Goal: Information Seeking & Learning: Learn about a topic

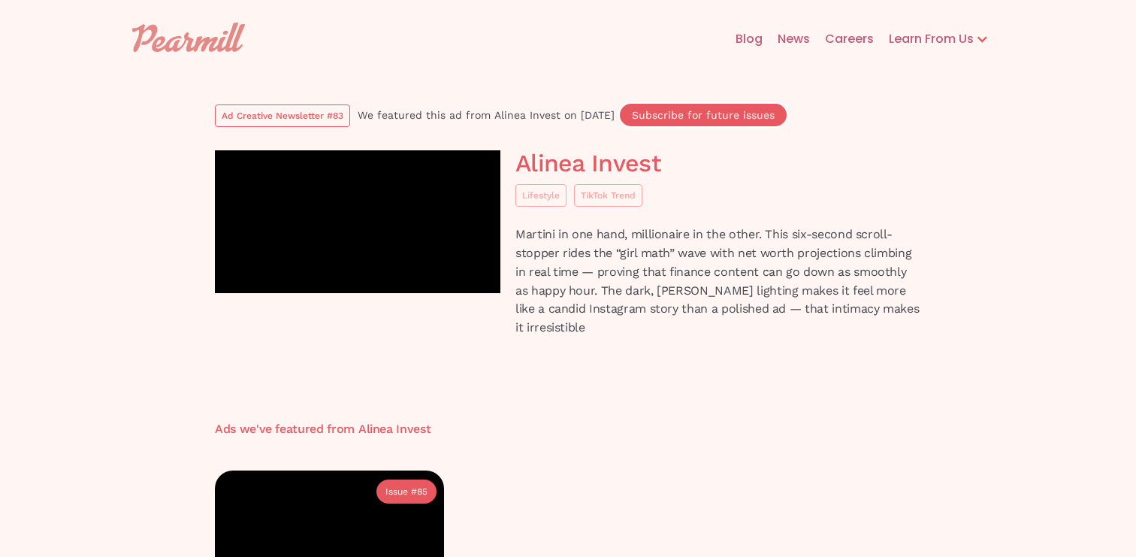
click at [218, 38] on img at bounding box center [188, 37] width 113 height 29
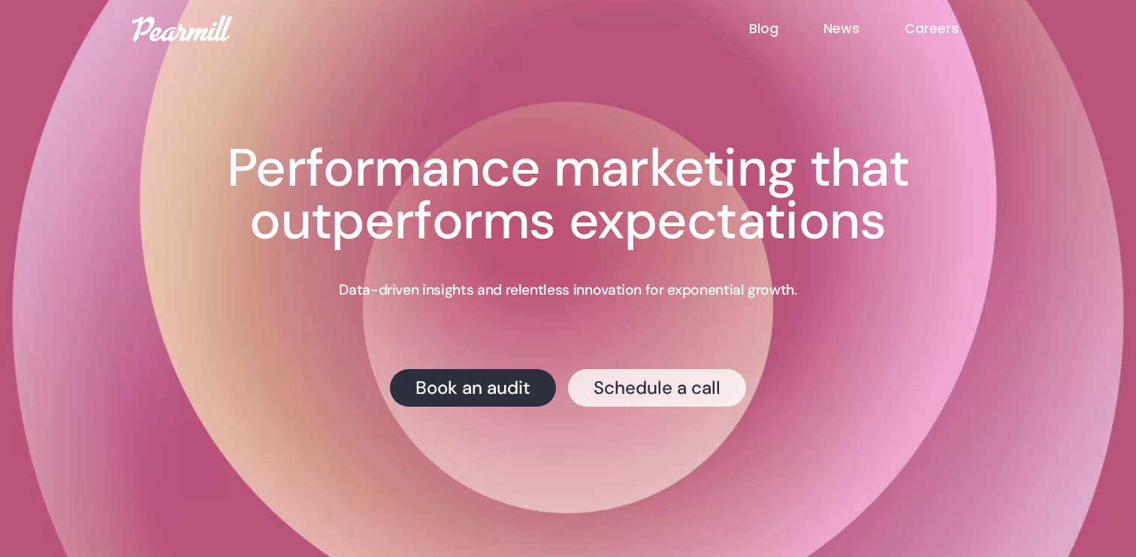
click at [673, 394] on link "Schedule a call" at bounding box center [657, 388] width 178 height 38
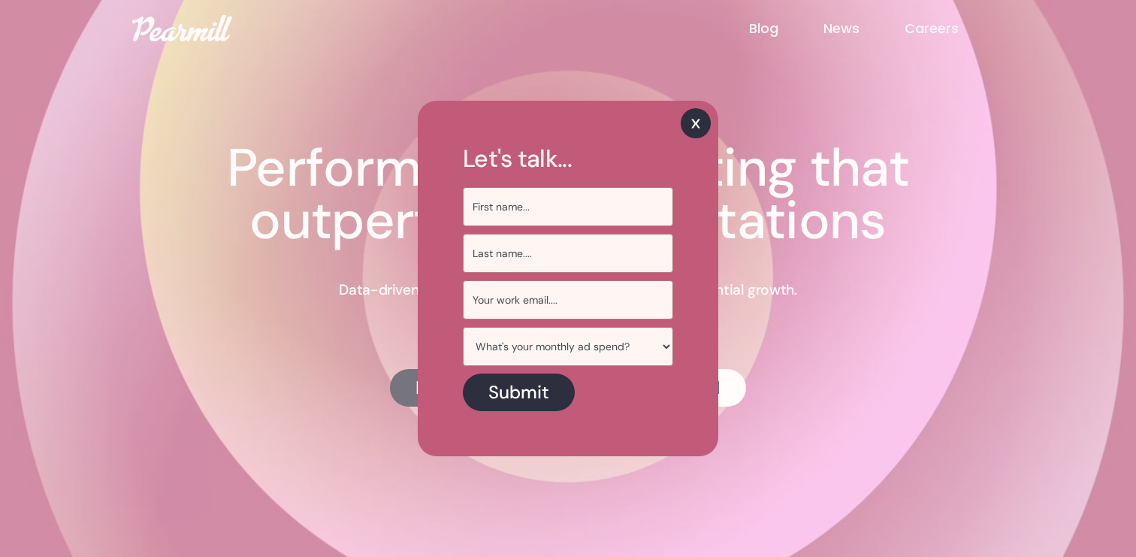
click at [697, 123] on img at bounding box center [696, 123] width 30 height 30
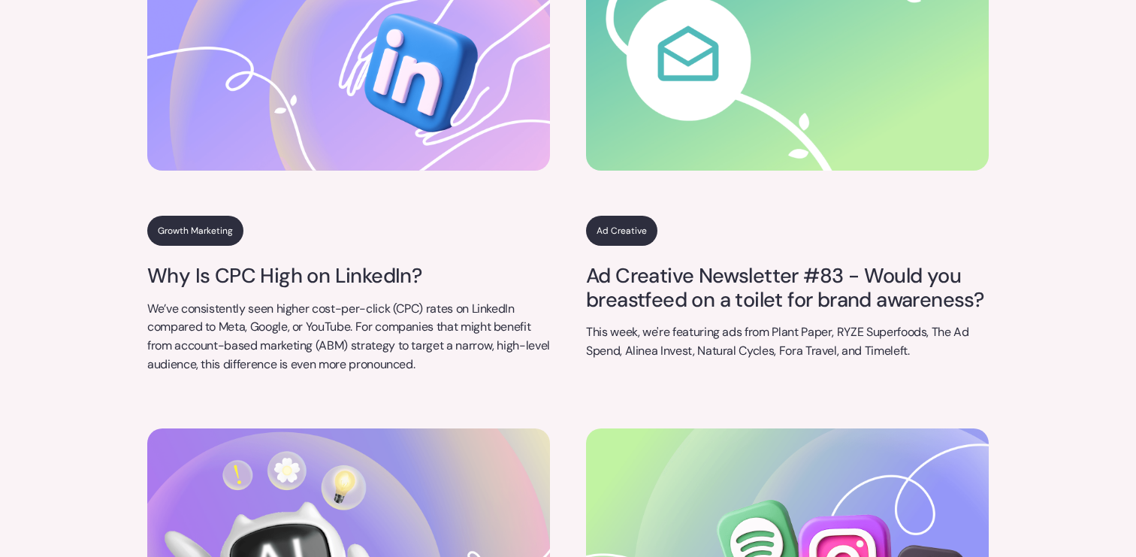
scroll to position [5446, 0]
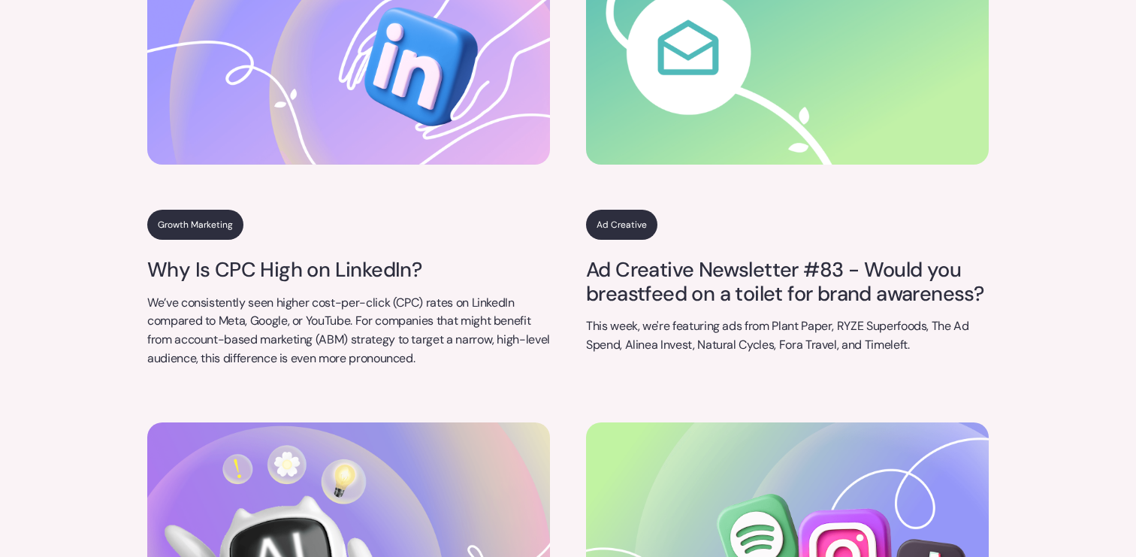
click at [204, 216] on link "Growth Marketing" at bounding box center [195, 225] width 96 height 30
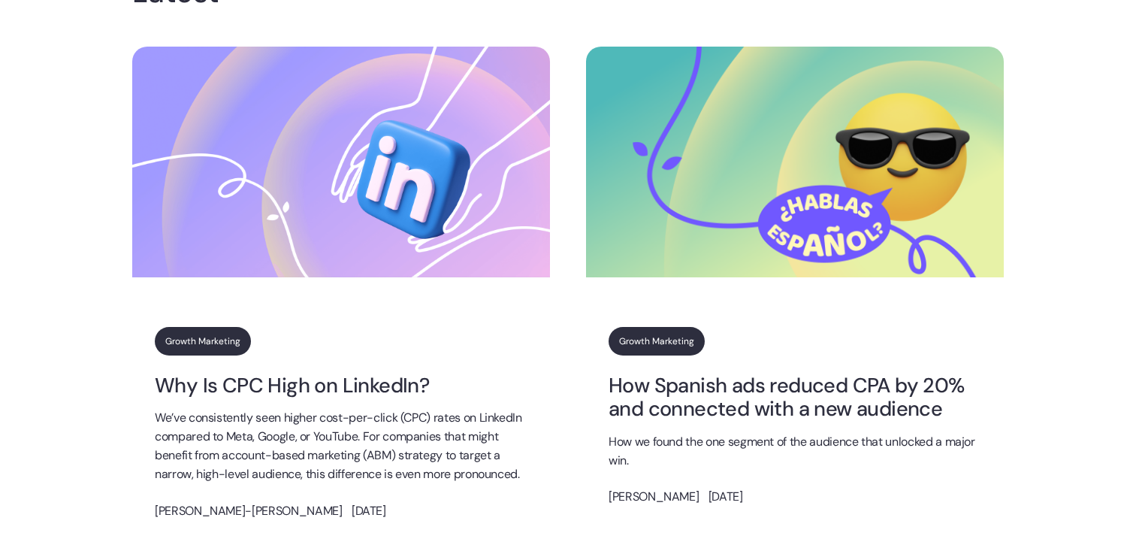
scroll to position [362, 0]
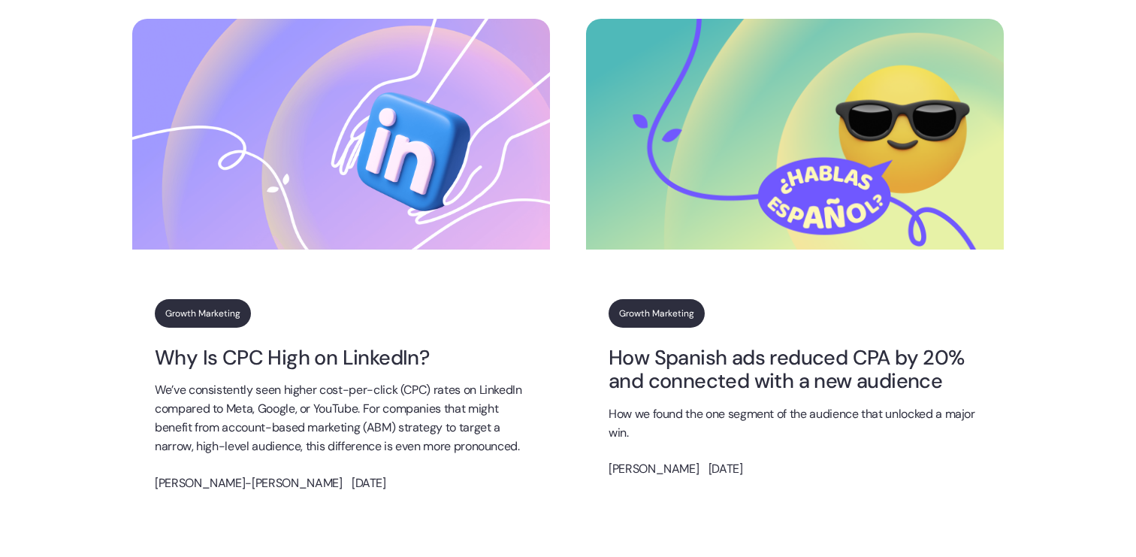
click at [336, 208] on img at bounding box center [341, 134] width 418 height 231
click at [299, 398] on p "We’ve consistently seen higher cost-per-click (CPC) rates on LinkedIn compared …" at bounding box center [341, 418] width 373 height 74
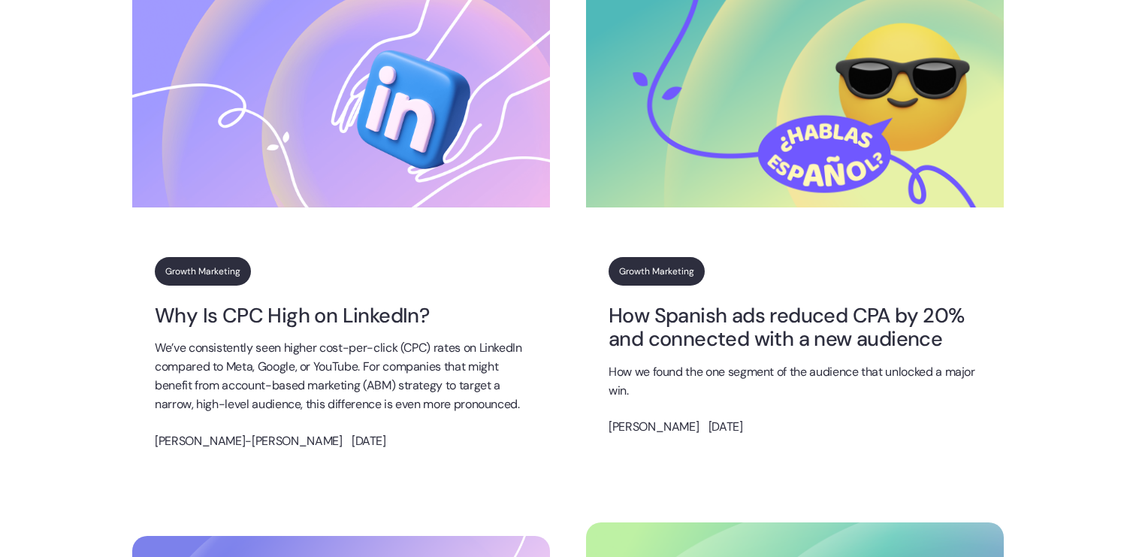
scroll to position [448, 0]
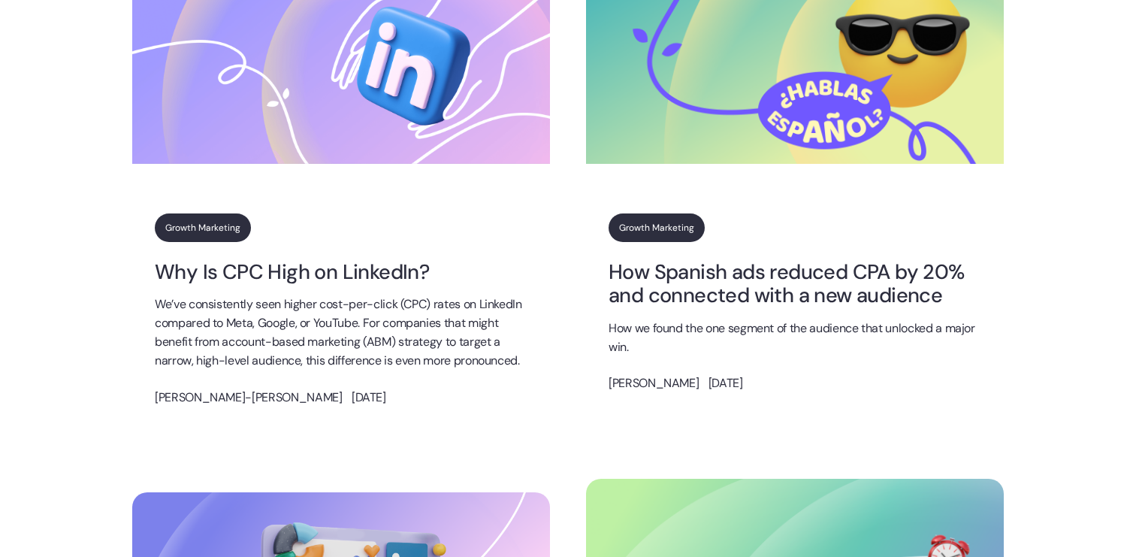
click at [292, 110] on img at bounding box center [341, 48] width 418 height 231
click at [259, 332] on p "We’ve consistently seen higher cost-per-click (CPC) rates on LinkedIn compared …" at bounding box center [341, 332] width 373 height 74
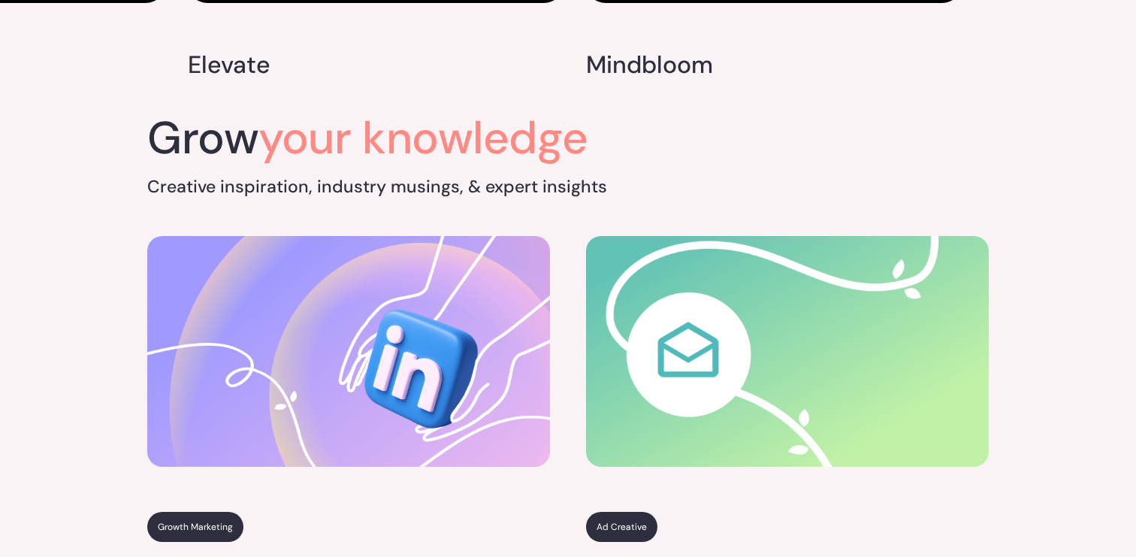
scroll to position [5133, 0]
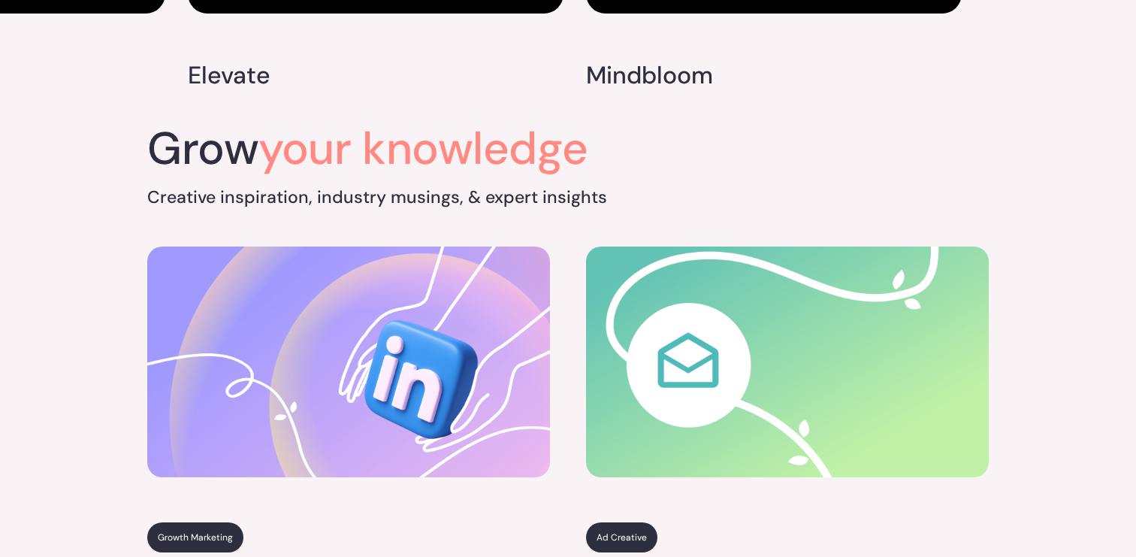
click at [335, 247] on img at bounding box center [348, 362] width 403 height 231
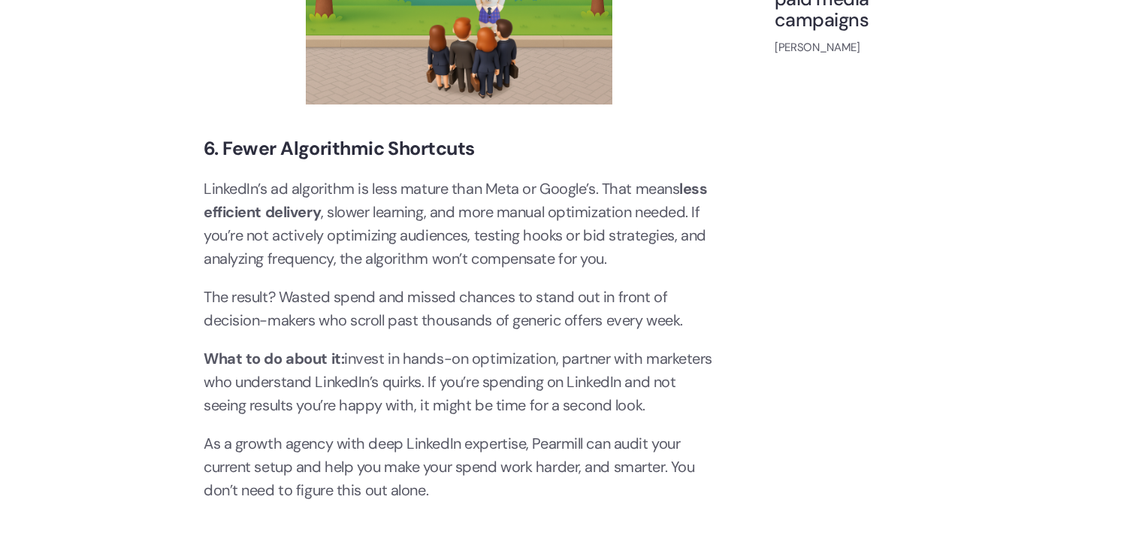
scroll to position [2804, 0]
